Goal: Information Seeking & Learning: Check status

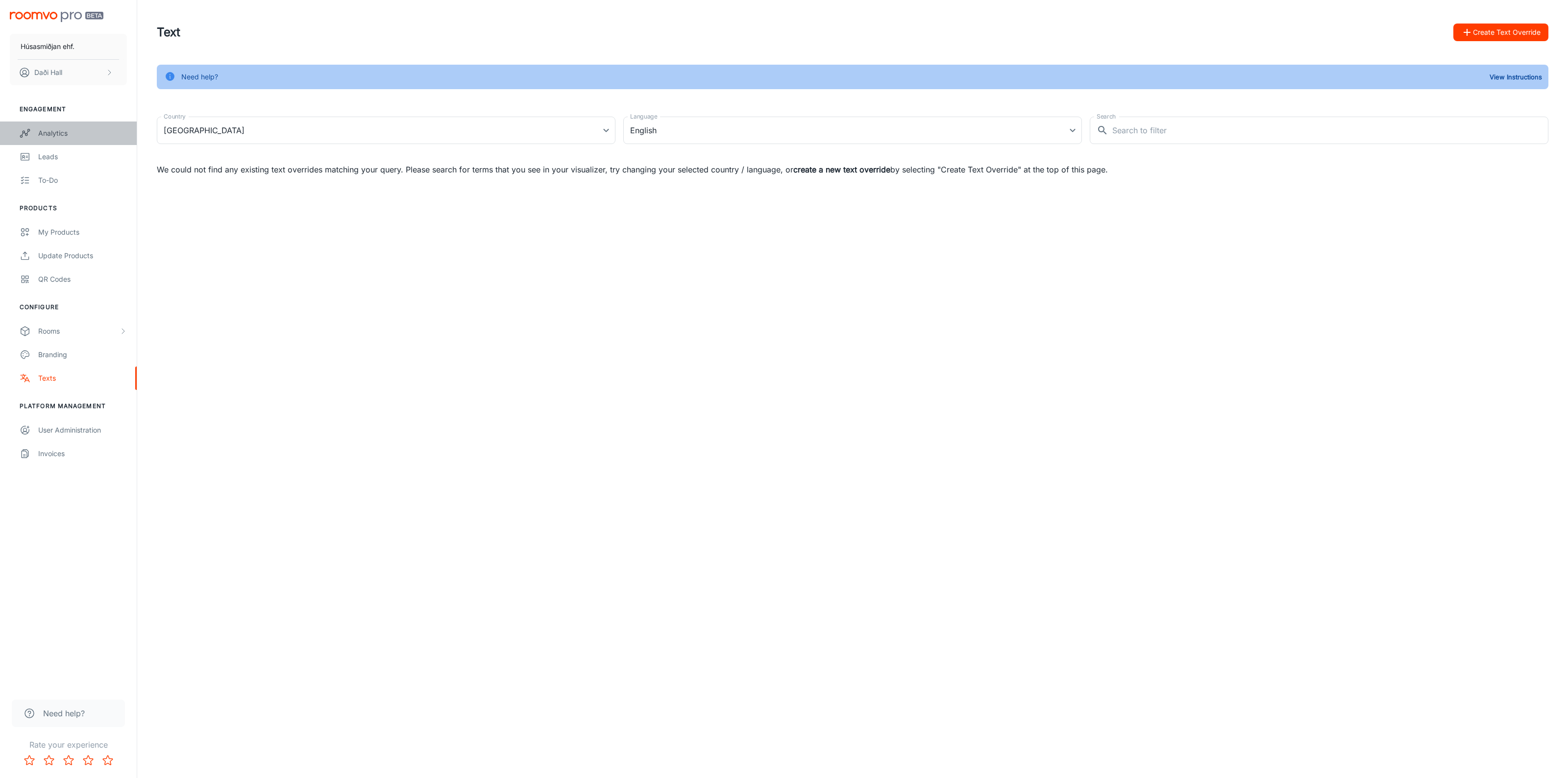
click at [77, 134] on div "Analytics" at bounding box center [83, 133] width 89 height 11
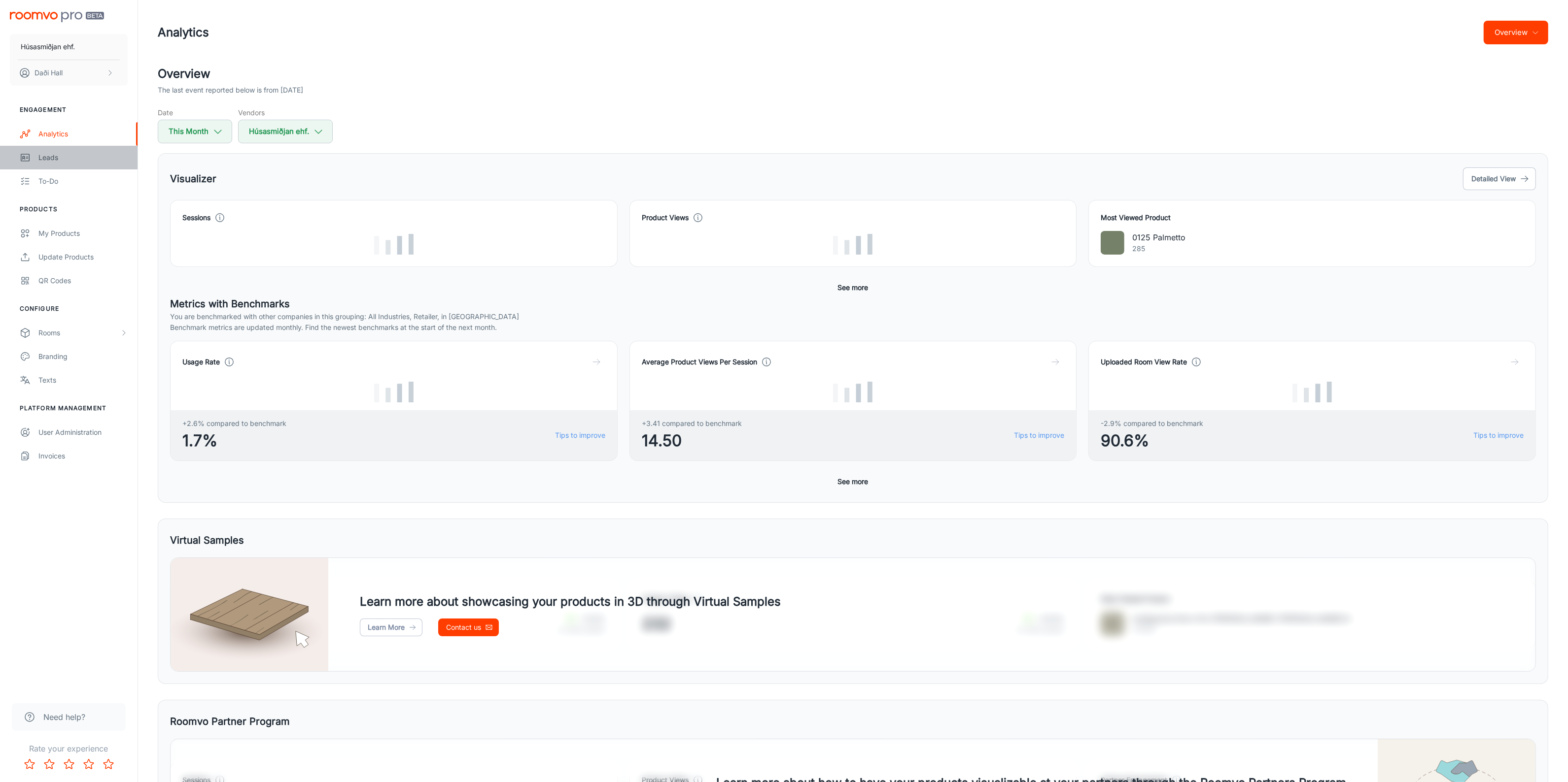
click at [56, 153] on div "Leads" at bounding box center [83, 158] width 89 height 11
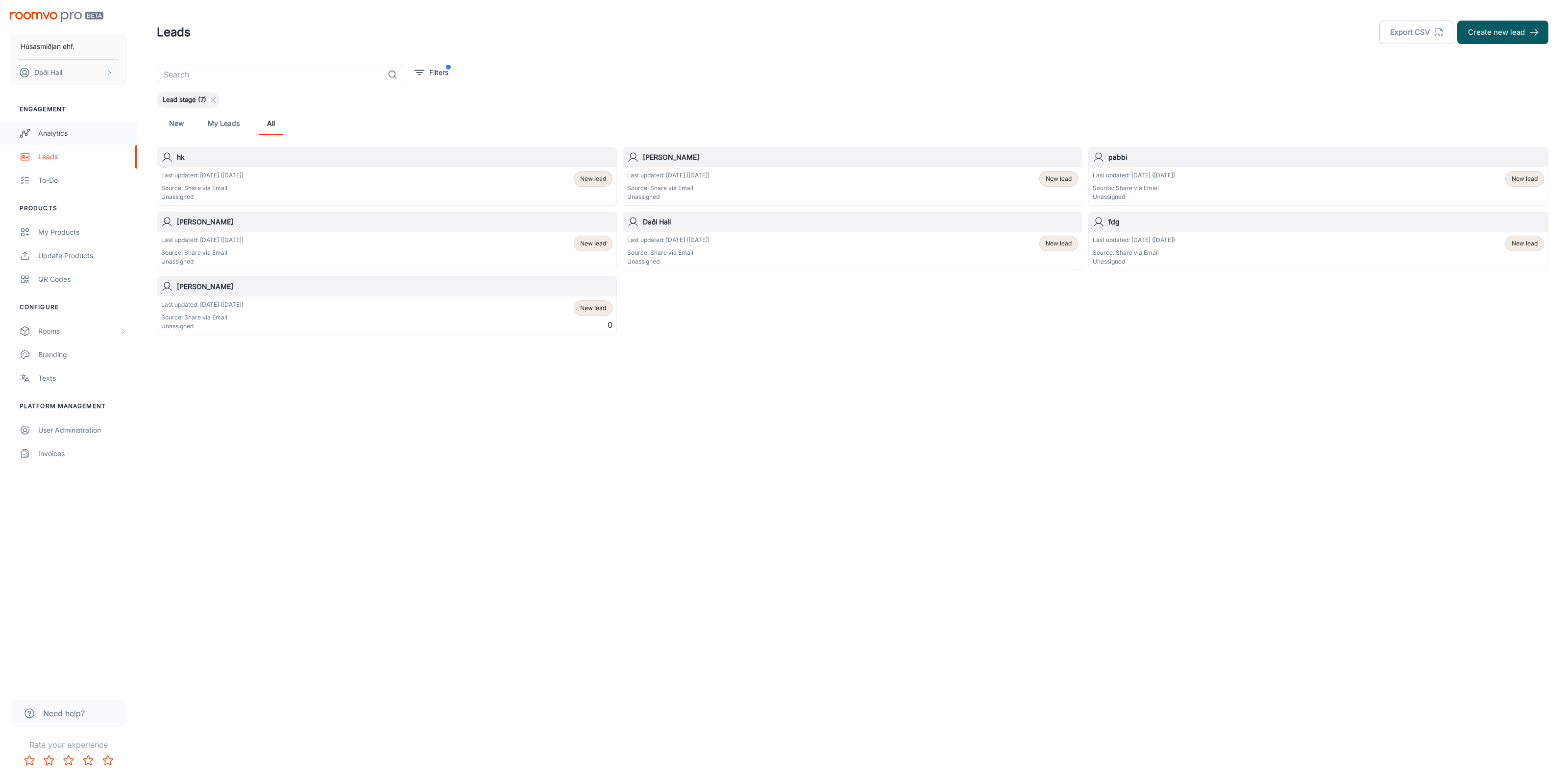
click at [72, 134] on div "Analytics" at bounding box center [83, 133] width 89 height 11
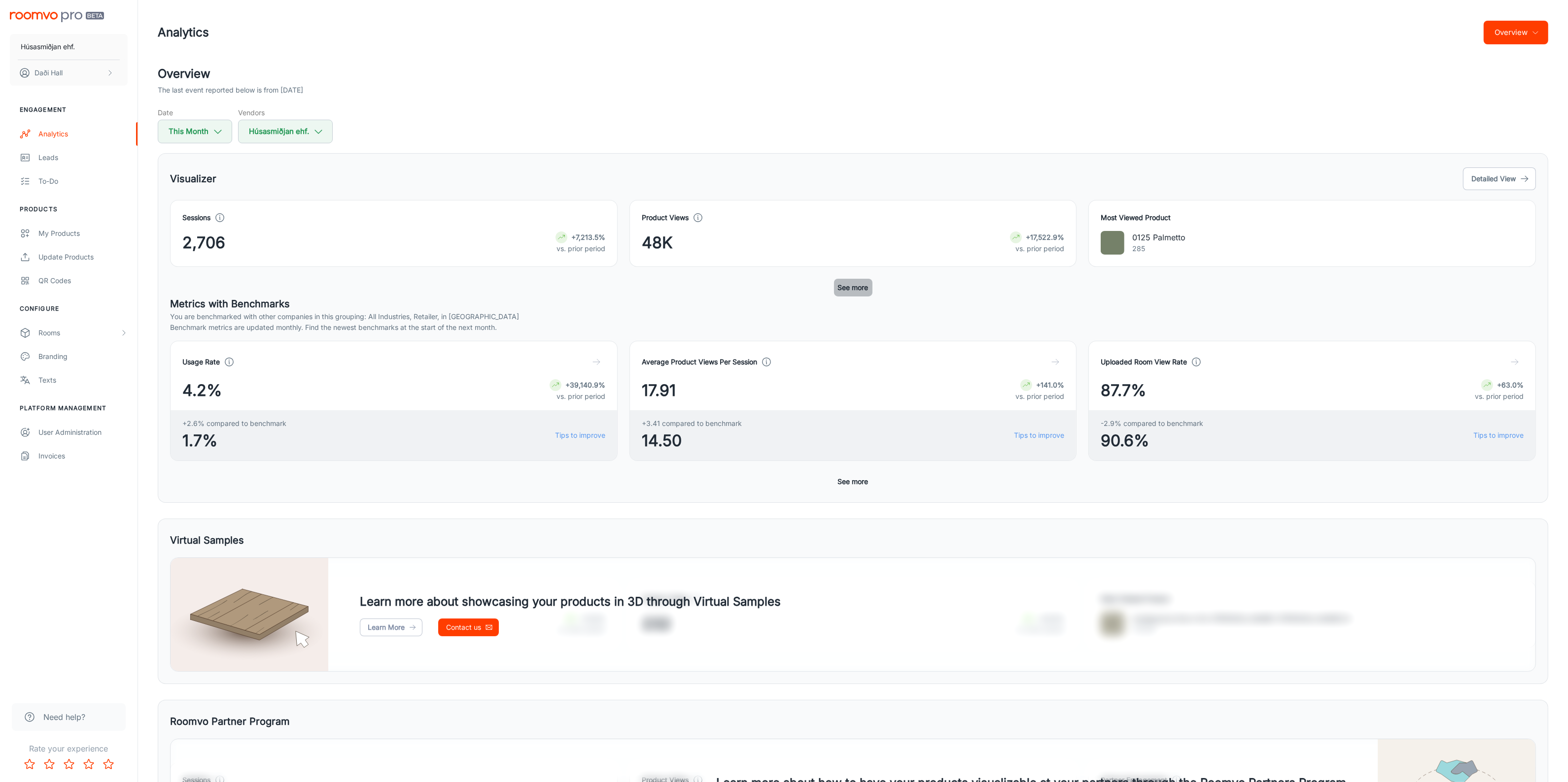
click at [866, 286] on button "See more" at bounding box center [853, 288] width 39 height 18
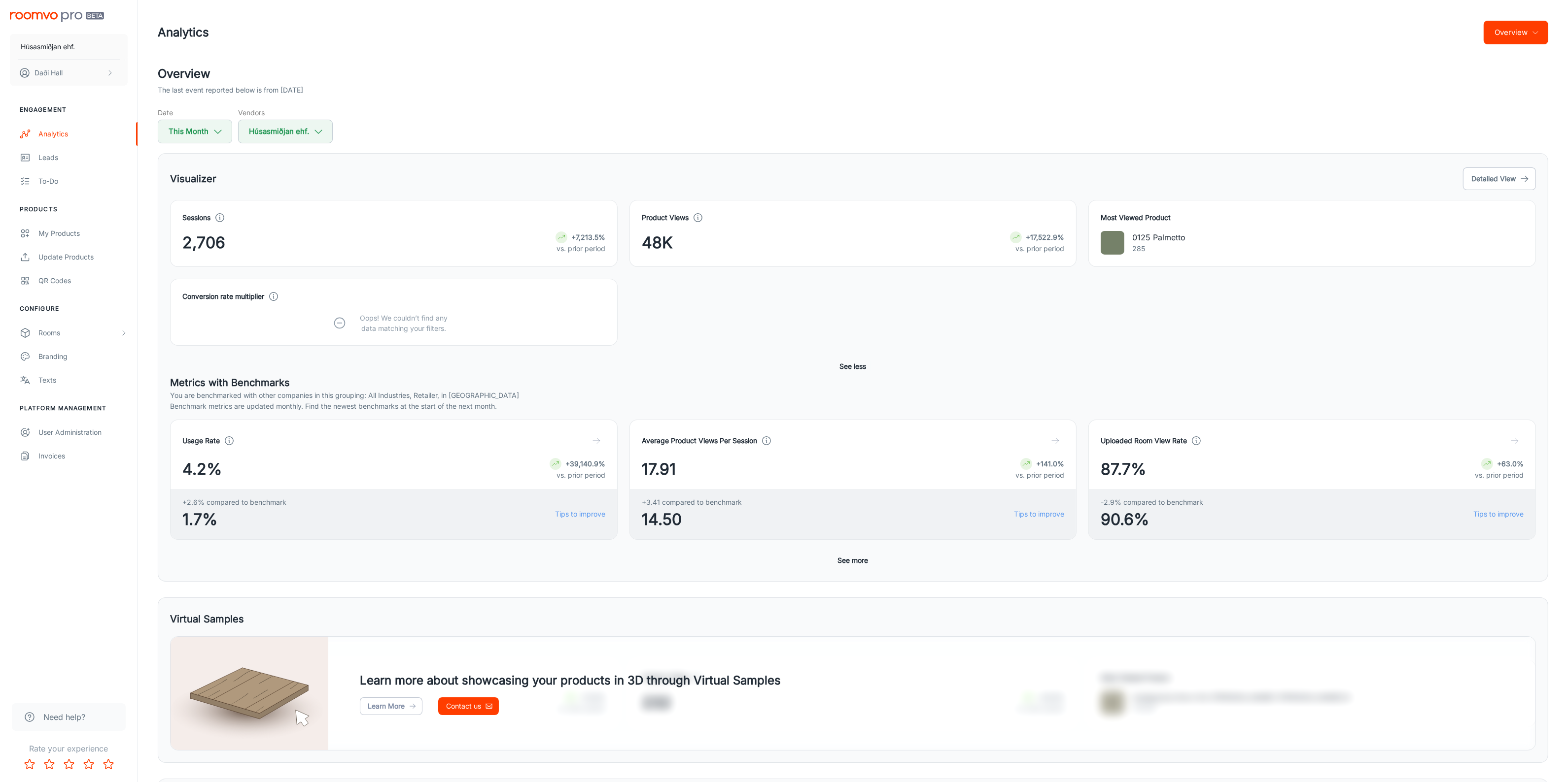
click at [853, 362] on button "See less" at bounding box center [853, 366] width 34 height 18
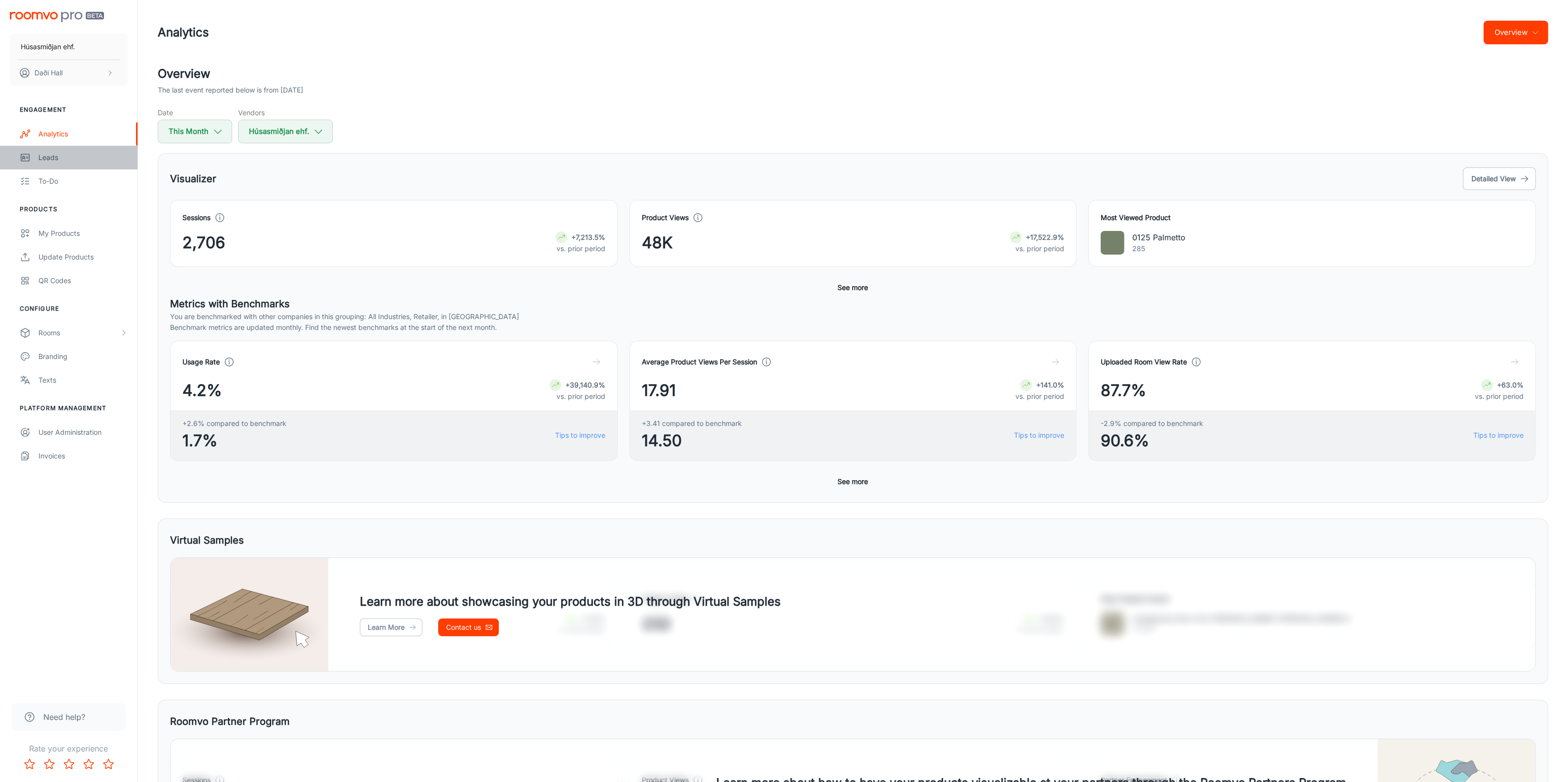
click at [72, 157] on div "Leads" at bounding box center [83, 158] width 89 height 11
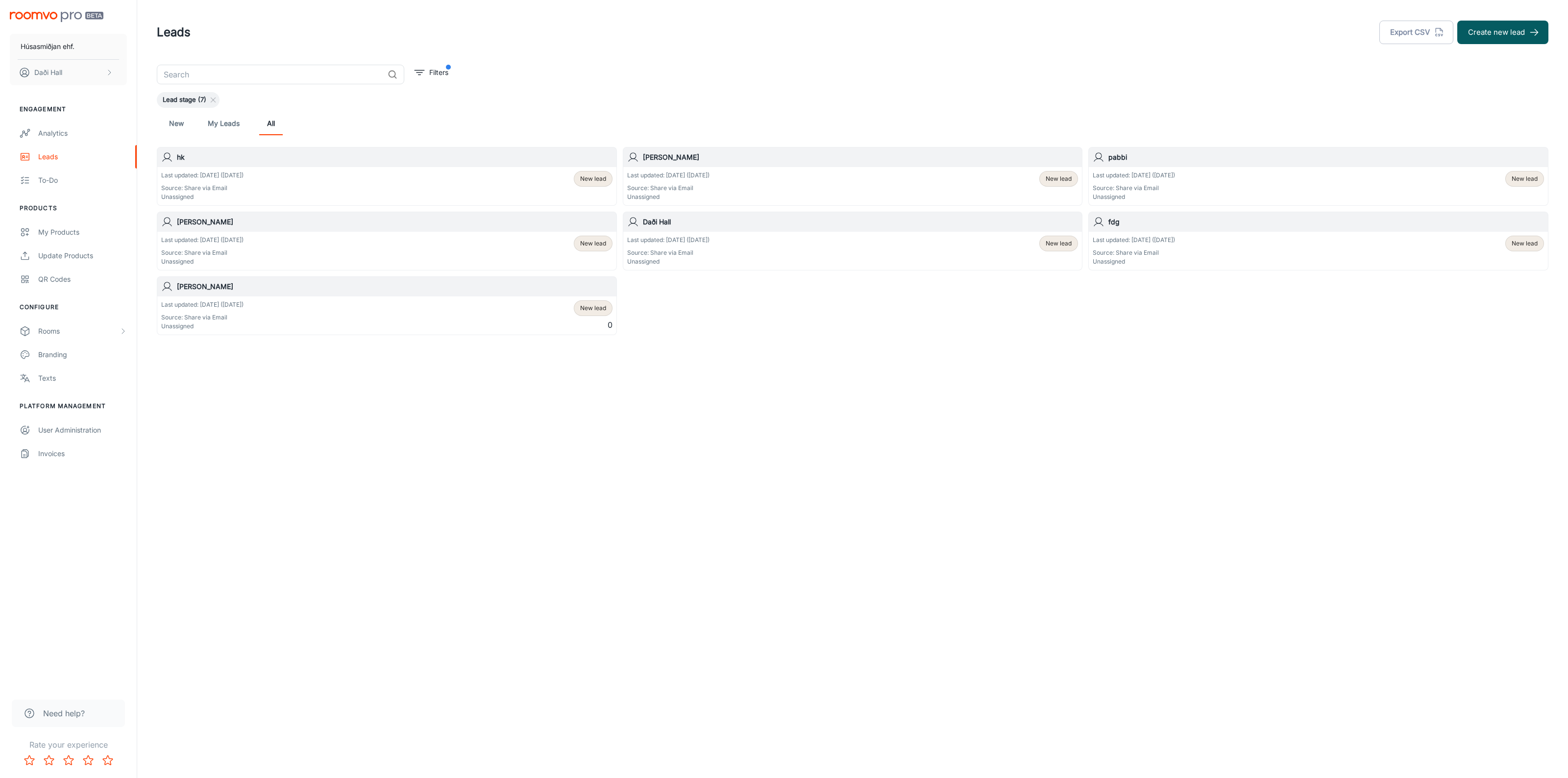
click at [243, 309] on p "Last updated: [DATE] ([DATE])" at bounding box center [202, 304] width 82 height 9
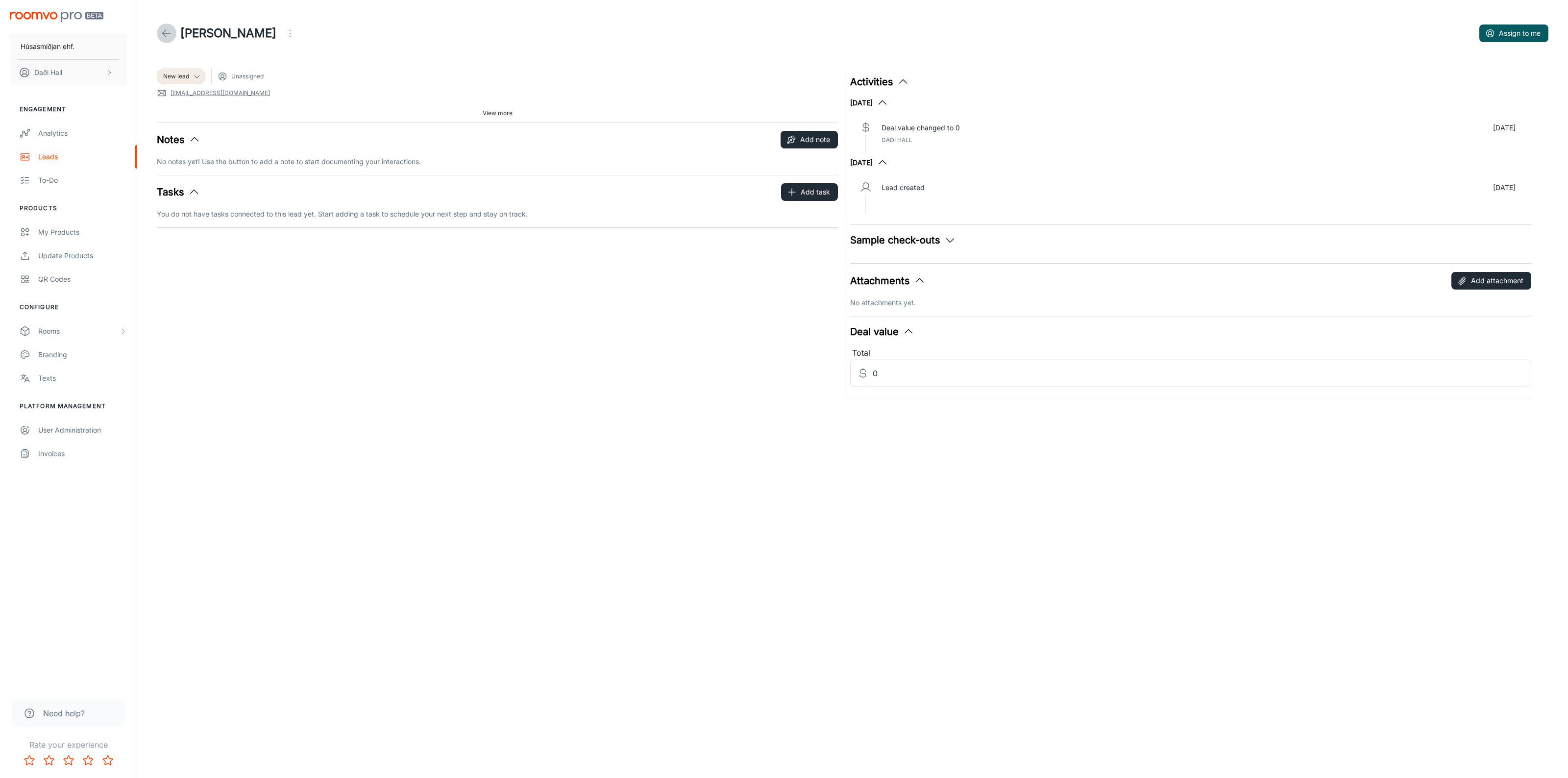
click at [173, 32] on link at bounding box center [167, 33] width 19 height 19
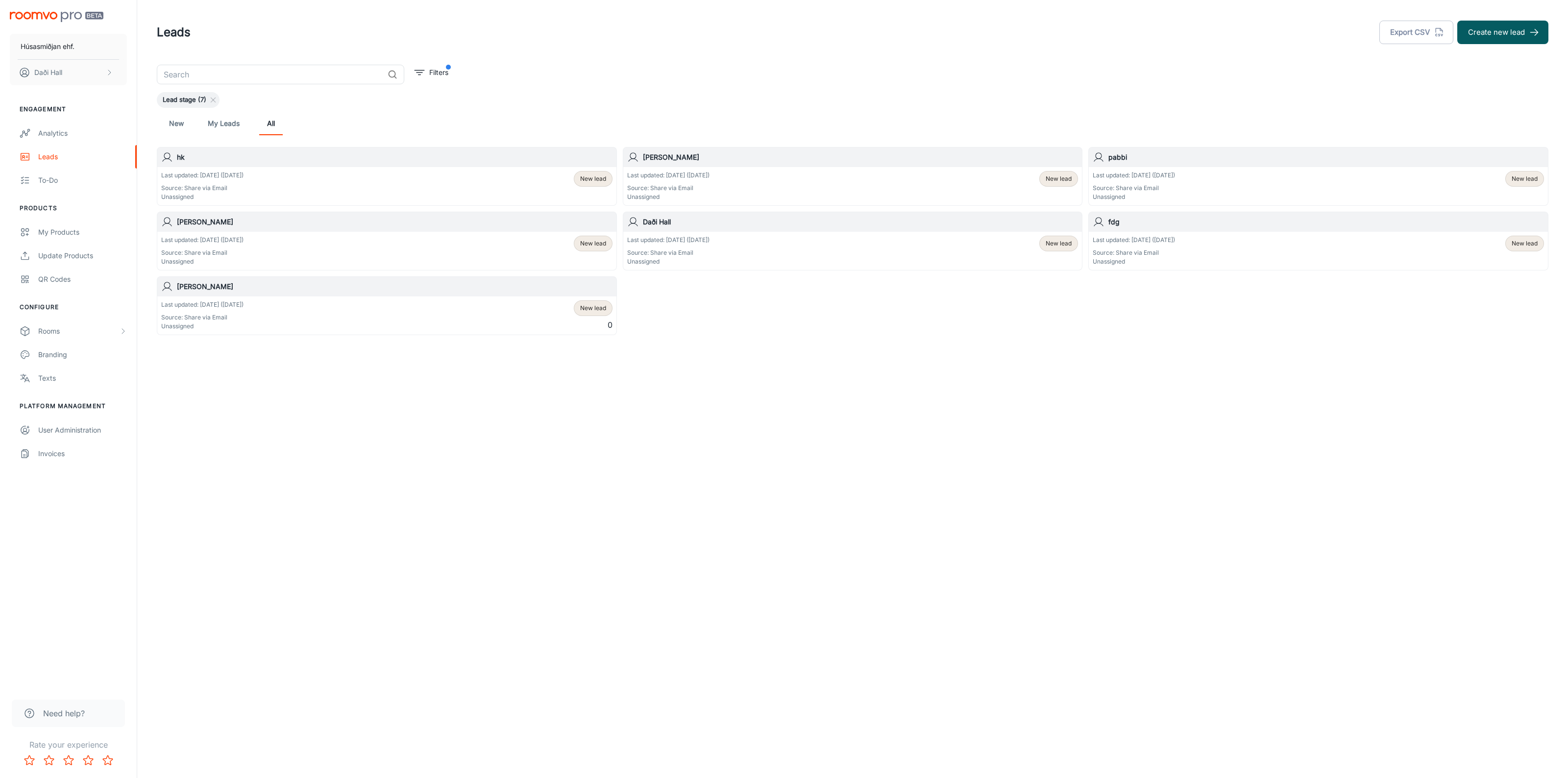
click at [739, 175] on div "Last updated: [DATE] ([DATE]) Source: Share via Email Unassigned New lead" at bounding box center [852, 186] width 451 height 30
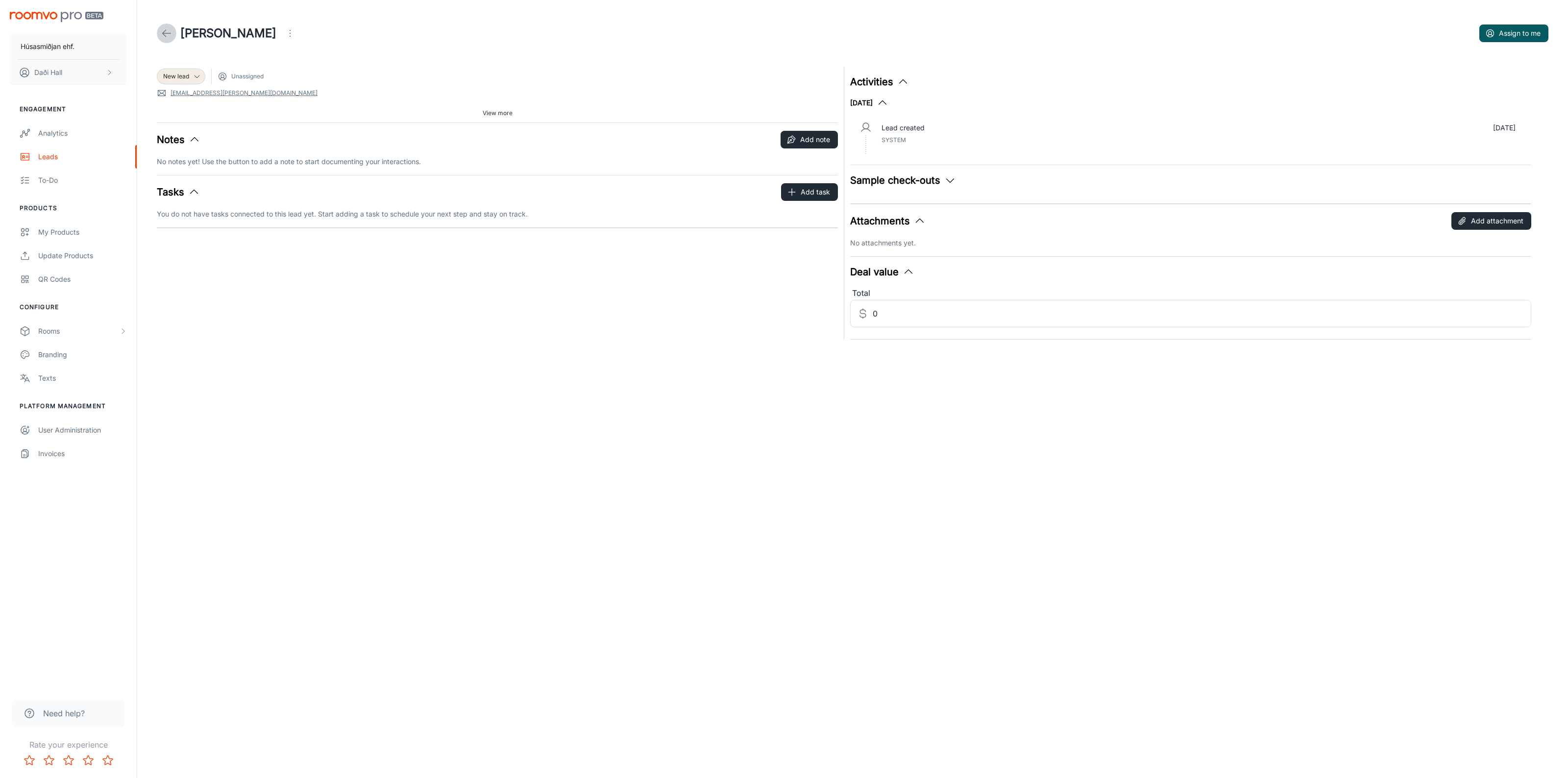
click at [174, 39] on link at bounding box center [167, 33] width 19 height 19
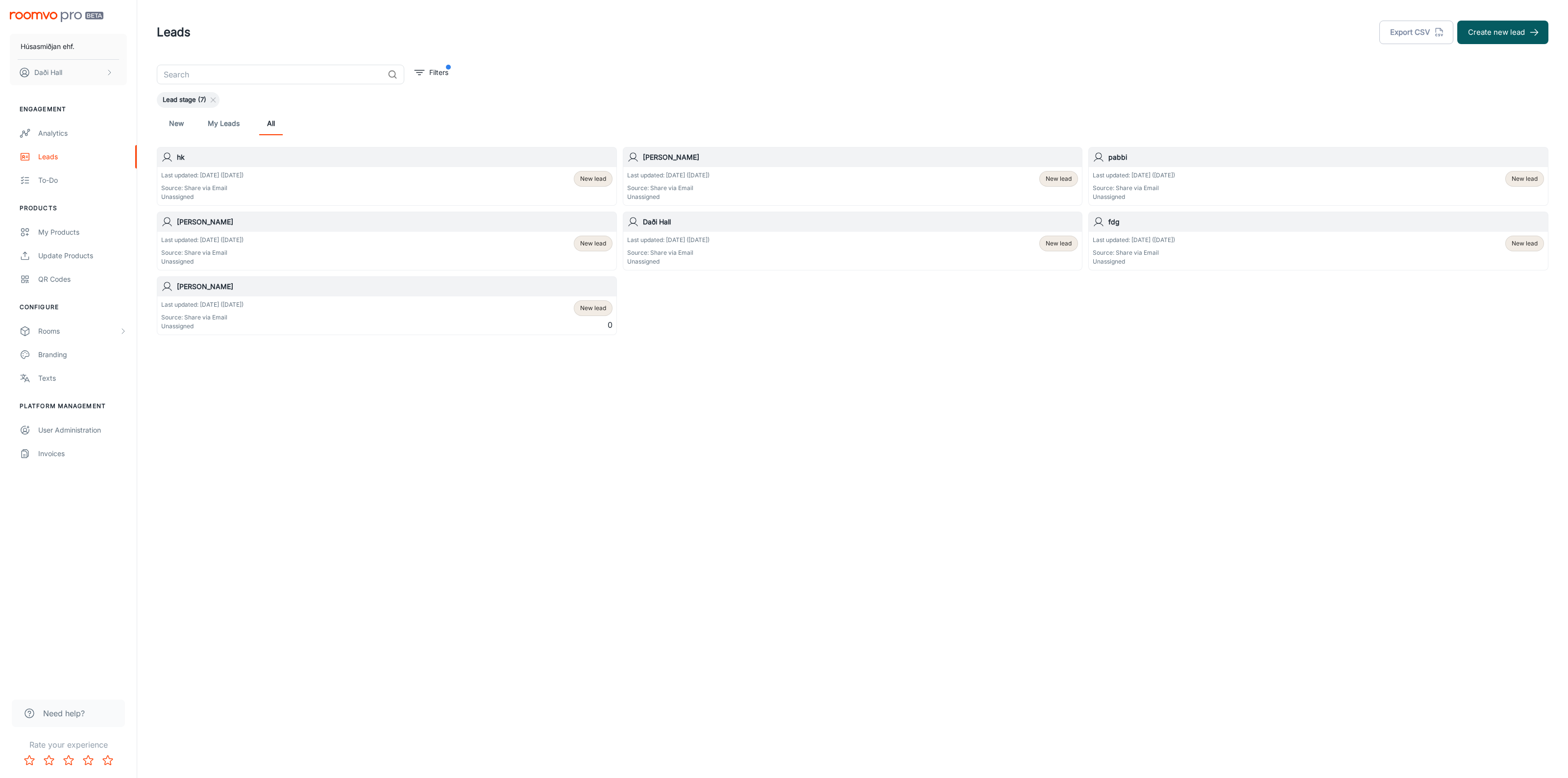
click at [299, 180] on div "Last updated: [DATE] ([DATE]) Source: Share via Email Unassigned New lead" at bounding box center [387, 186] width 451 height 30
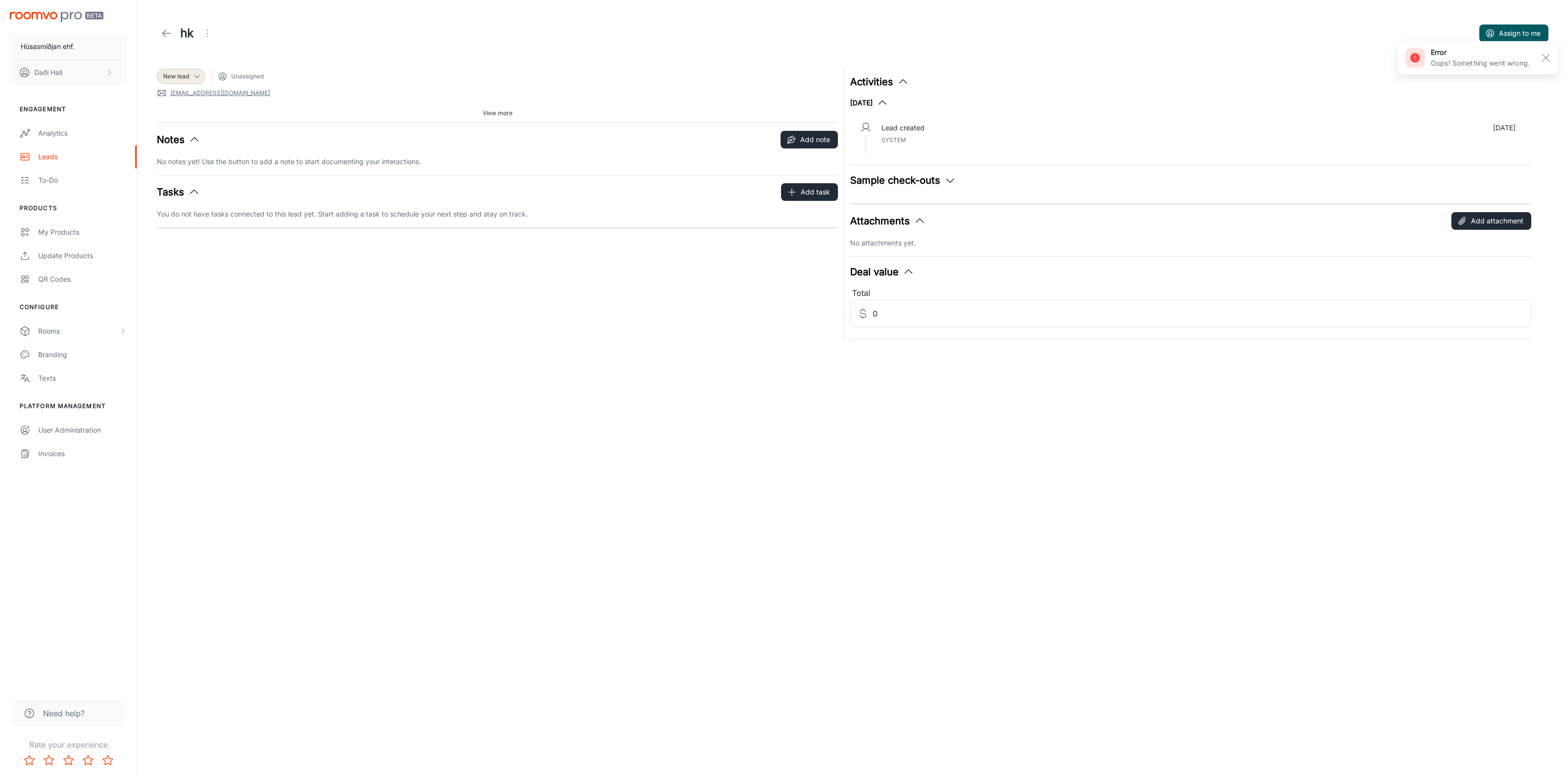
click at [1018, 190] on div "Sample check-outs No checked out samples yet." at bounding box center [1191, 184] width 681 height 23
click at [954, 180] on icon "button" at bounding box center [950, 180] width 12 height 12
click at [163, 29] on icon at bounding box center [166, 33] width 12 height 12
